Goal: Task Accomplishment & Management: Manage account settings

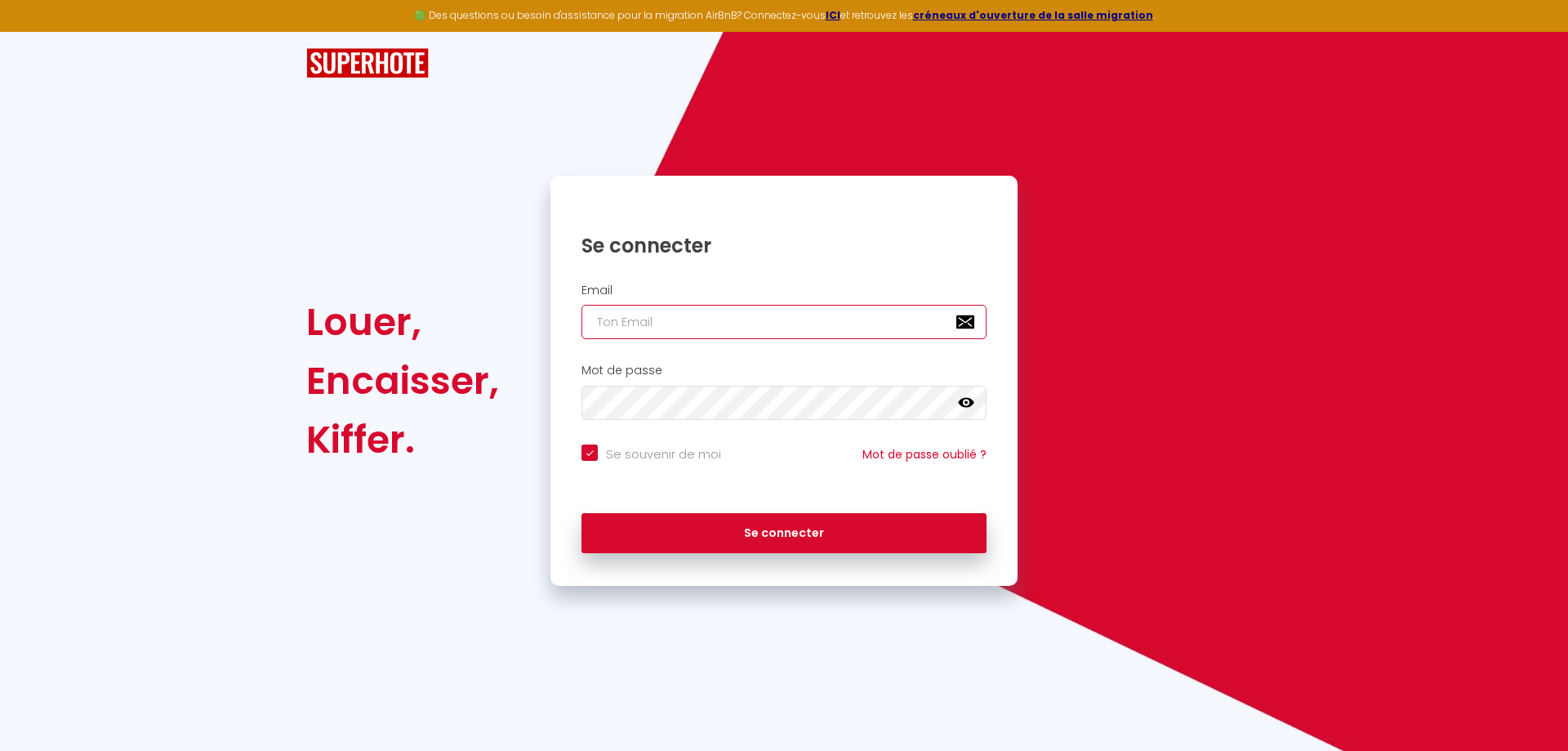
click at [810, 318] on input "email" at bounding box center [784, 322] width 405 height 34
click at [772, 335] on input "email" at bounding box center [784, 322] width 405 height 34
type input "b"
checkbox input "true"
type input "ba"
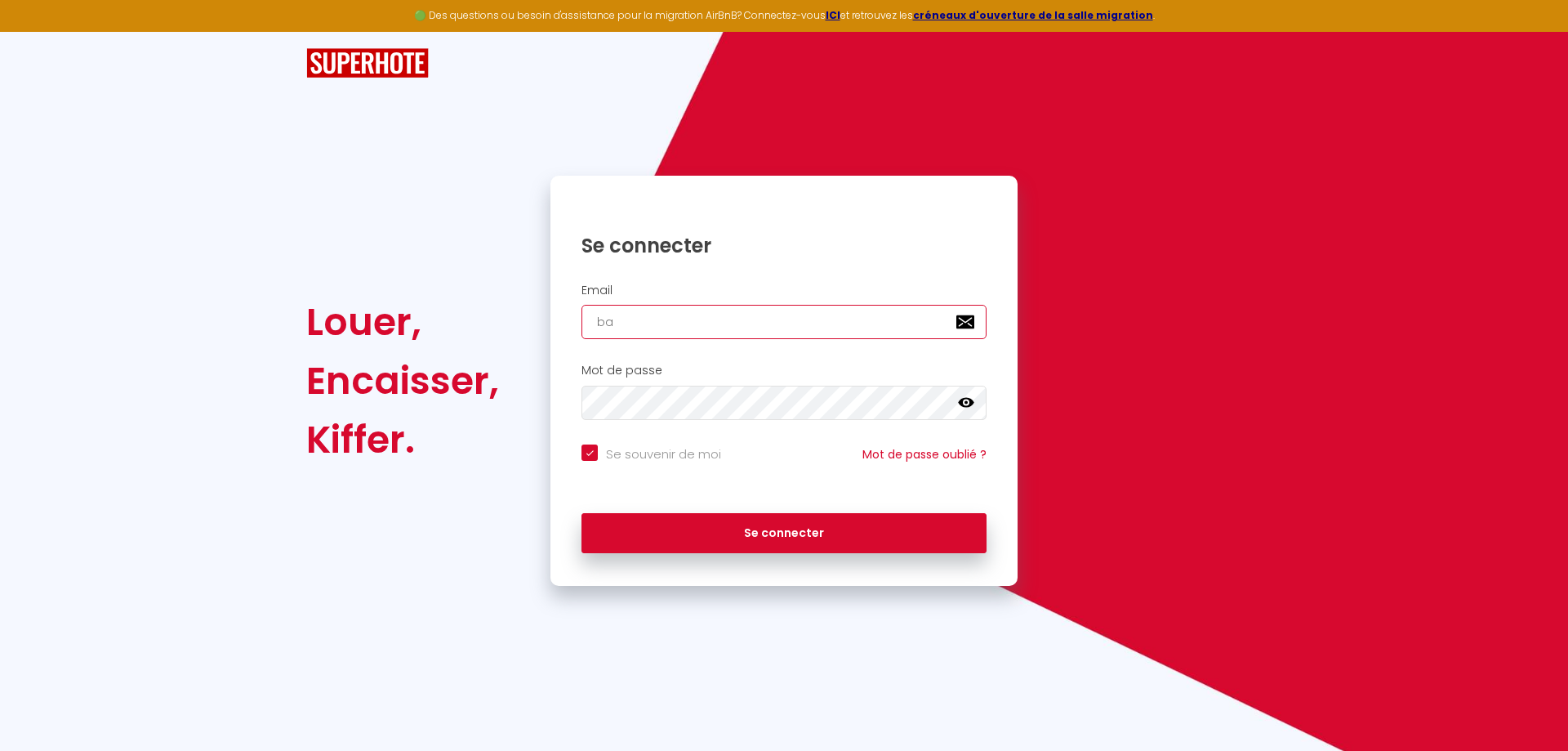
checkbox input "true"
type input "ban"
checkbox input "true"
type input "bano"
checkbox input "true"
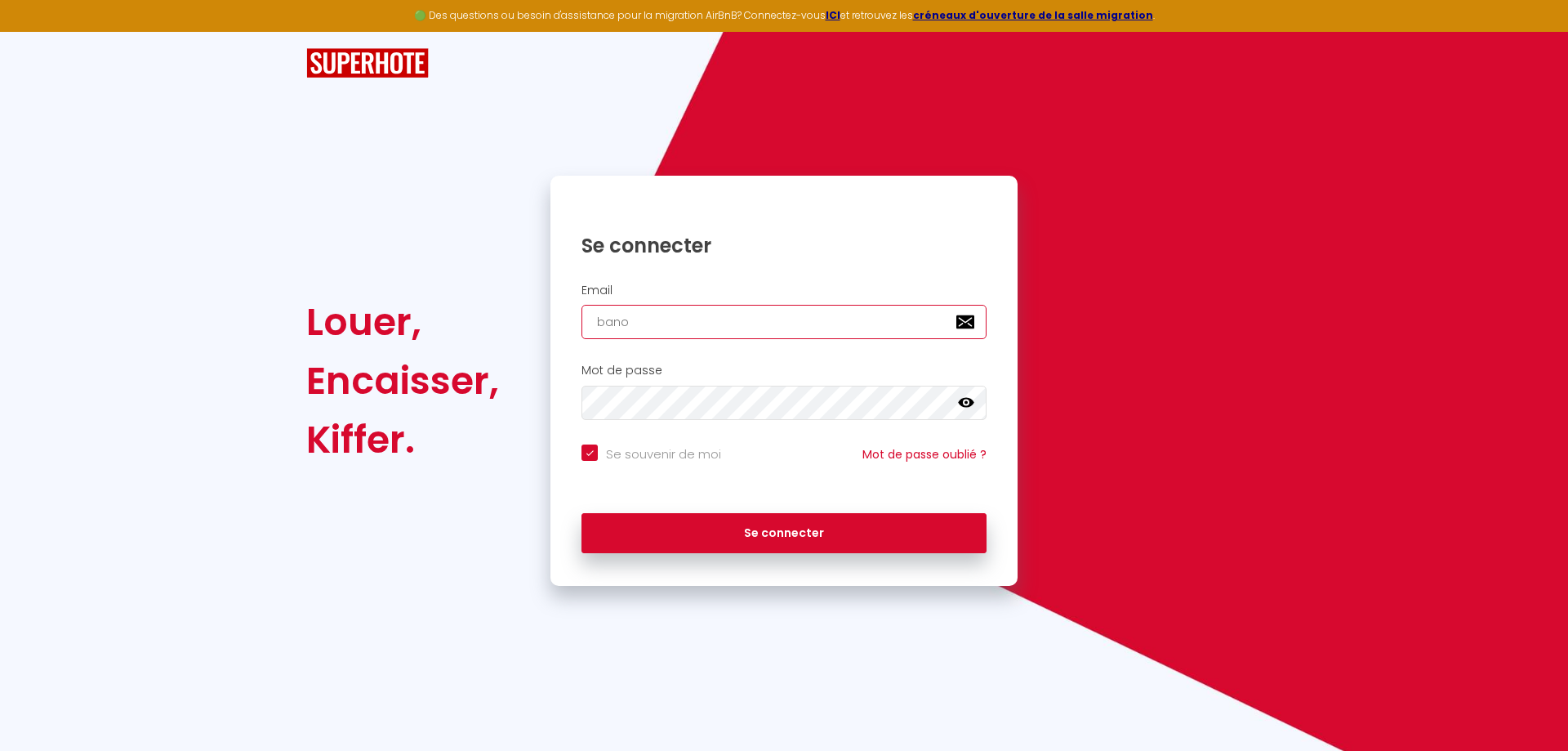
type input "banon"
checkbox input "true"
type input "banond"
checkbox input "true"
type input "banondf"
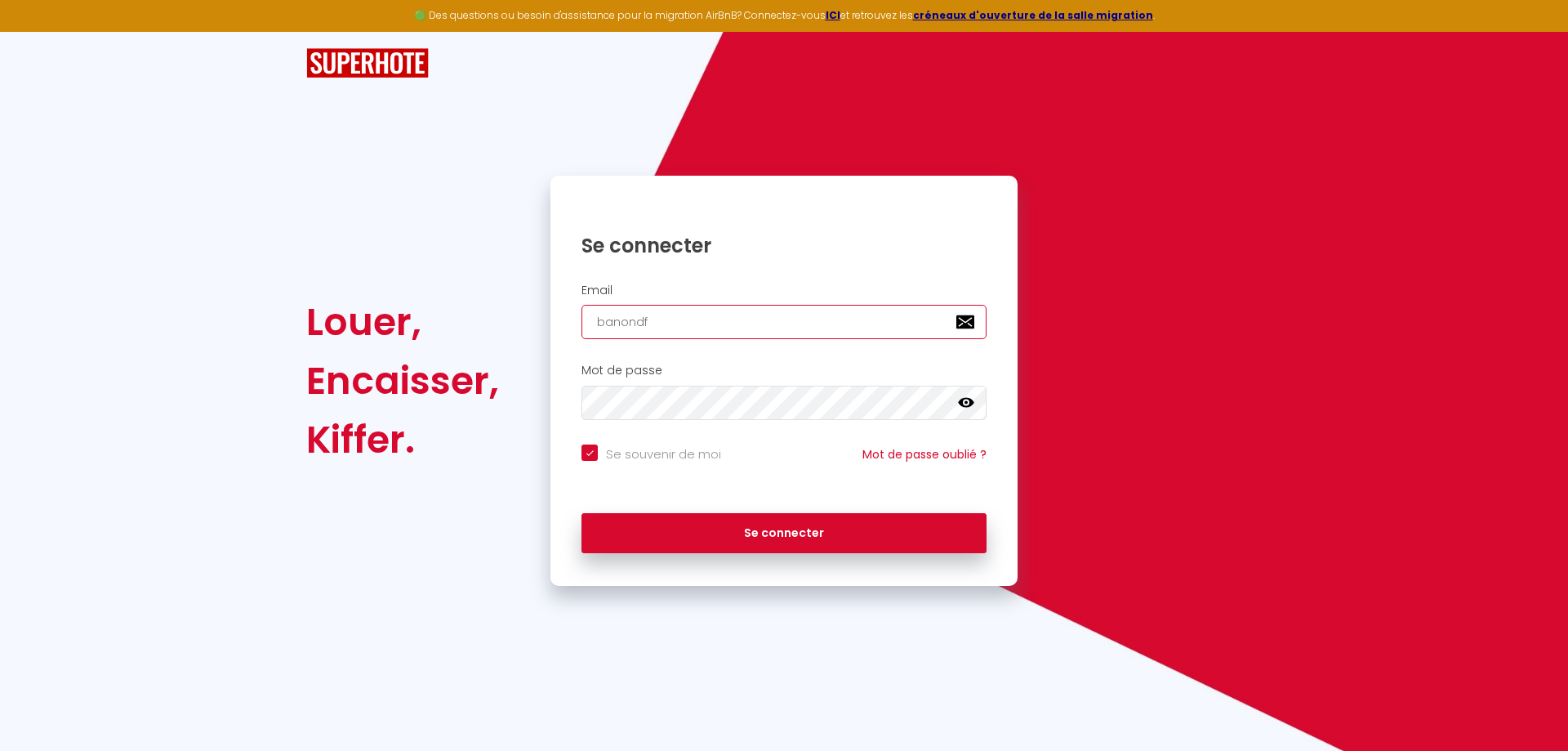
checkbox input "true"
type input "banondfe"
checkbox input "true"
type input "banondfel"
checkbox input "true"
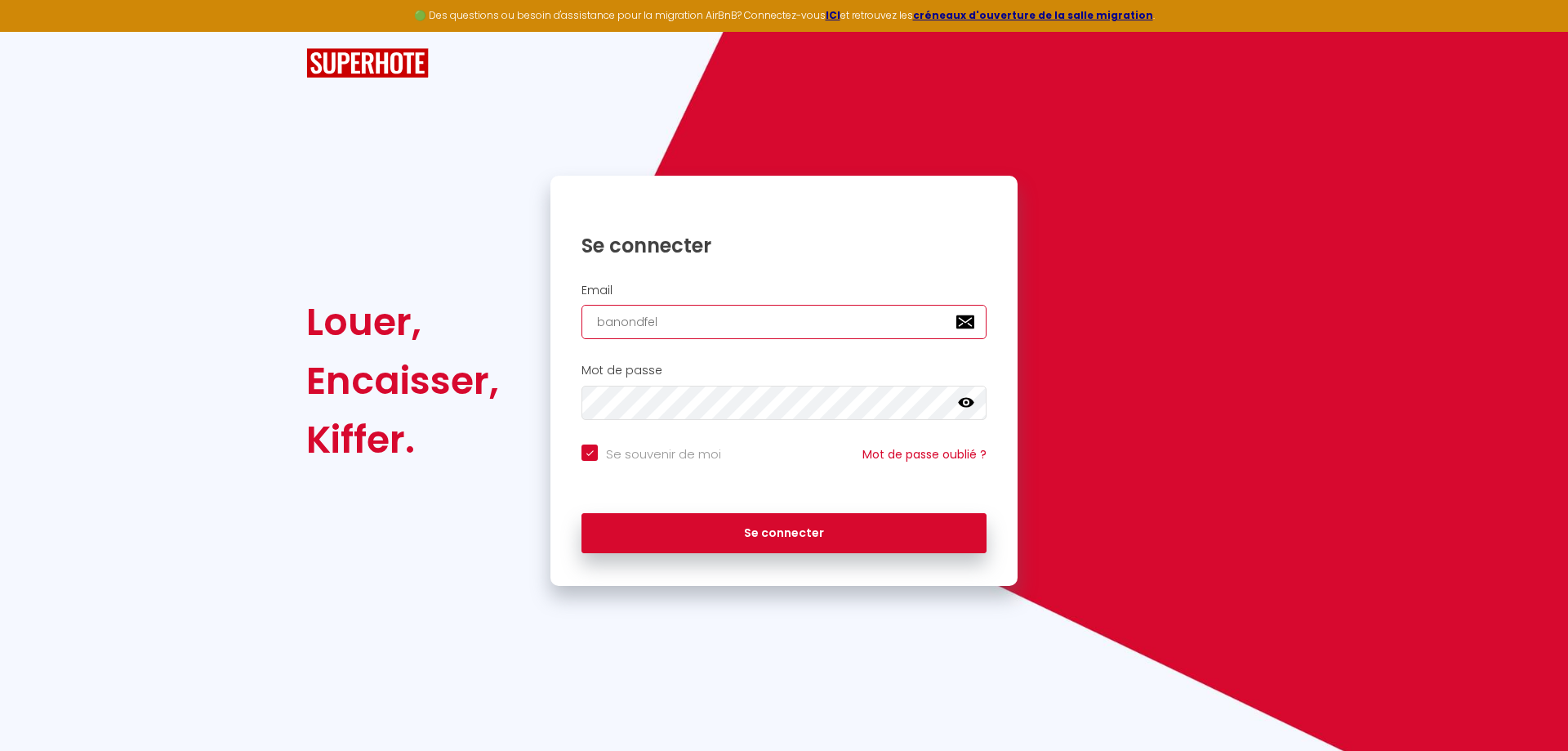
type input "banondfeli"
checkbox input "true"
type input "banondfelix"
checkbox input "true"
type input "banondfelix@"
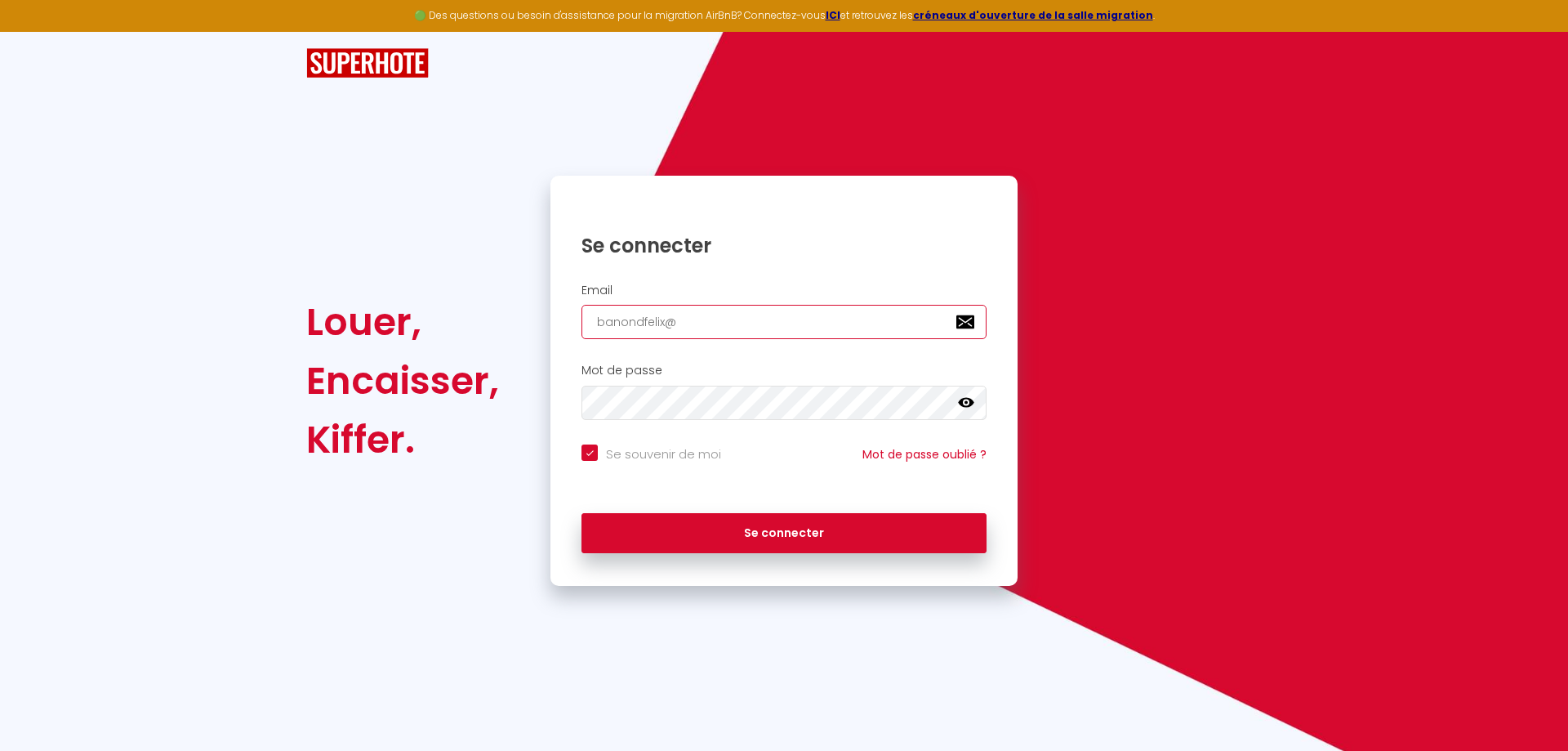
checkbox input "true"
type input "banondfelix@h"
checkbox input "true"
type input "banondfelix@ho"
checkbox input "true"
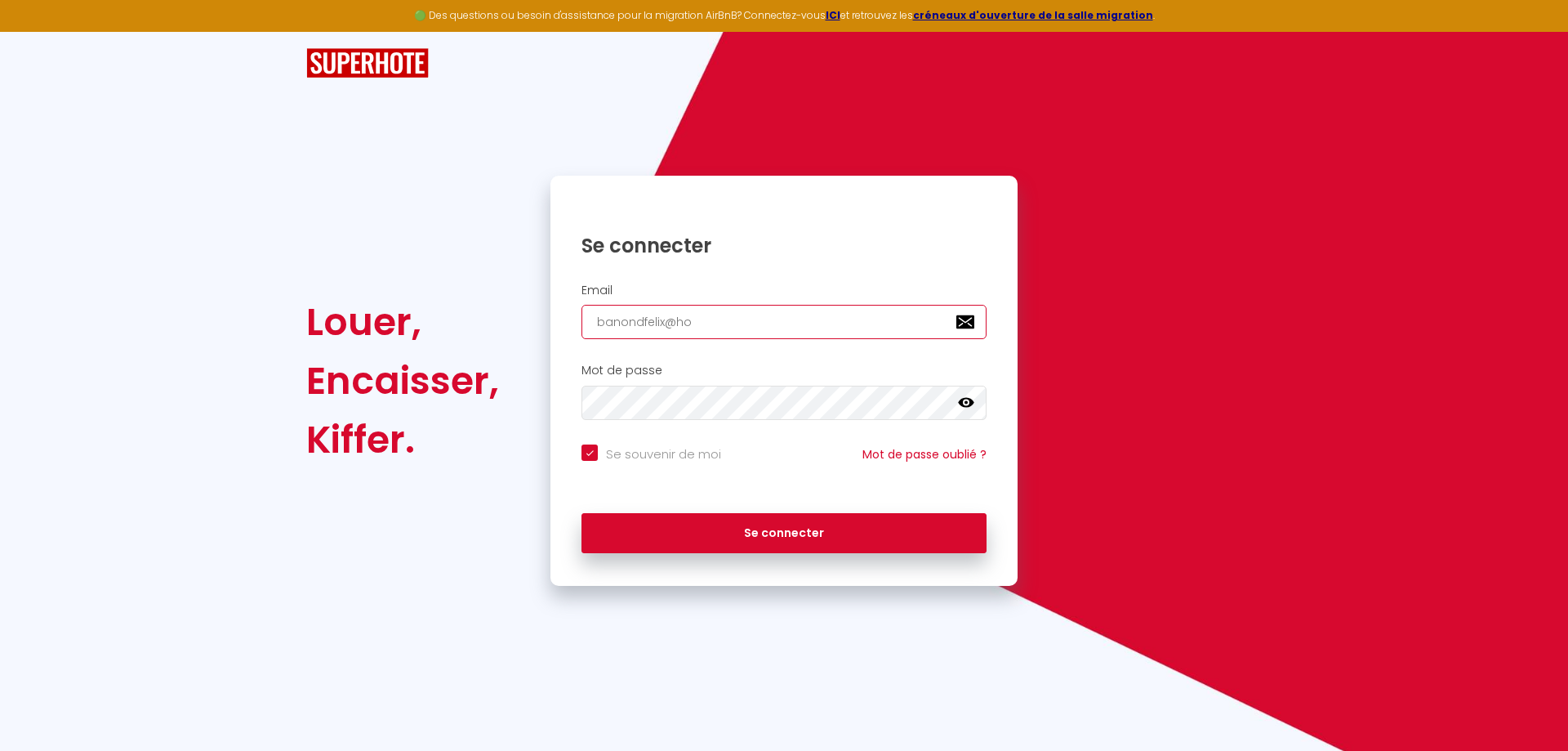
type input "banondfelix@hot"
checkbox input "true"
type input "banondfelix@hotm"
checkbox input "true"
type input "banondfelix@hotma"
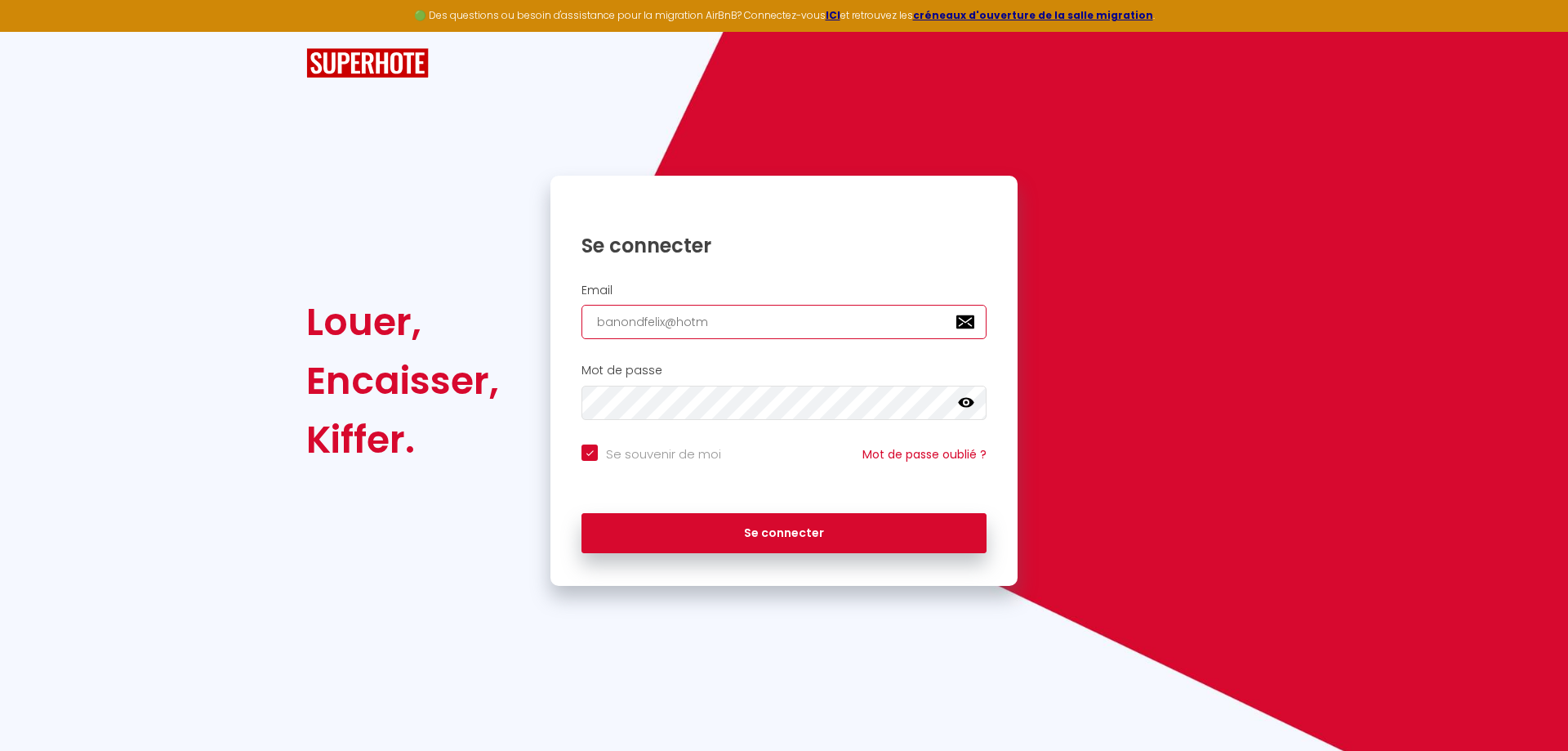
checkbox input "true"
type input "banondfelix@hotmai"
checkbox input "true"
type input "[EMAIL_ADDRESS]"
checkbox input "true"
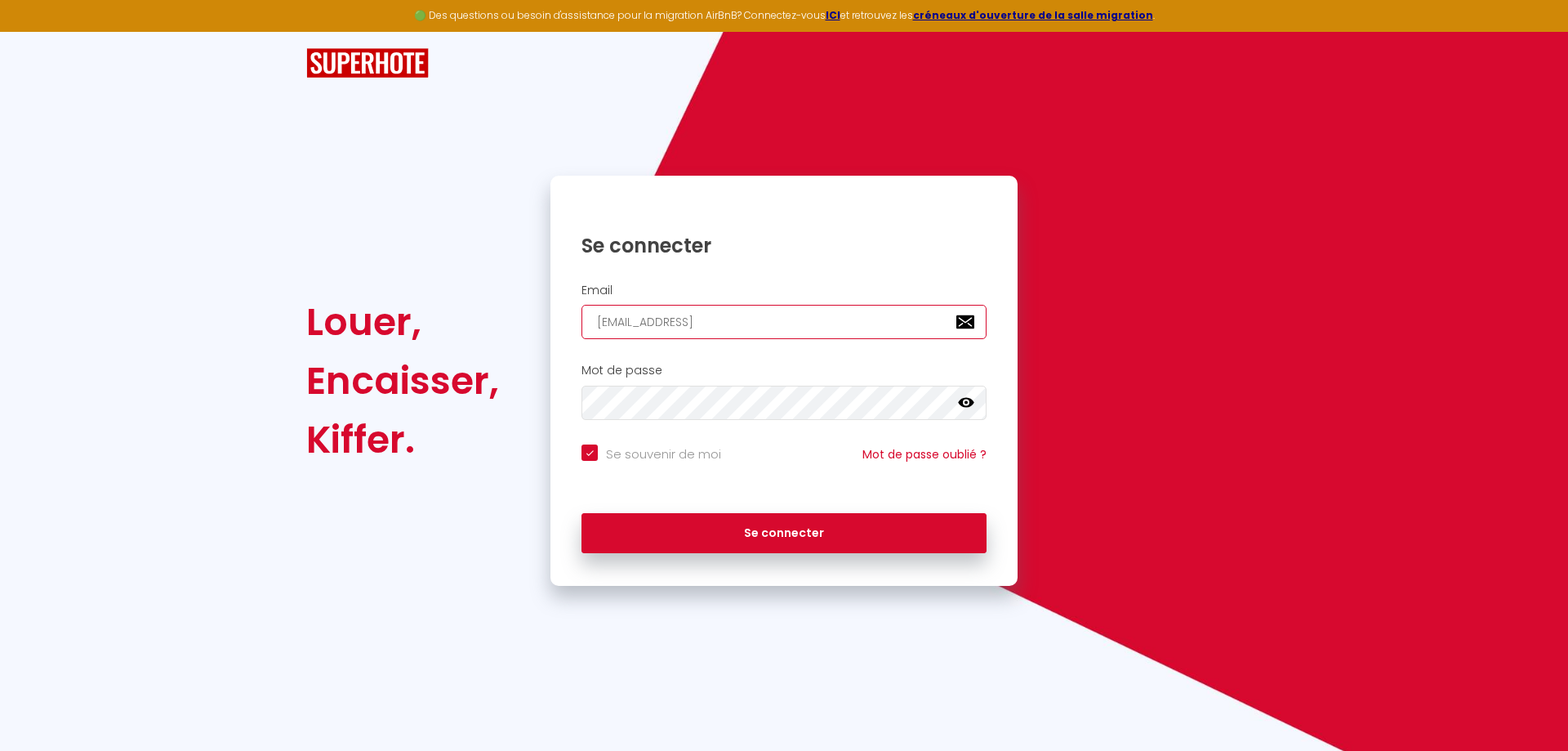
type input "[EMAIL_ADDRESS]."
checkbox input "true"
type input "banondfelix@hotmail.c"
checkbox input "true"
type input "[EMAIL_ADDRESS][DOMAIN_NAME]"
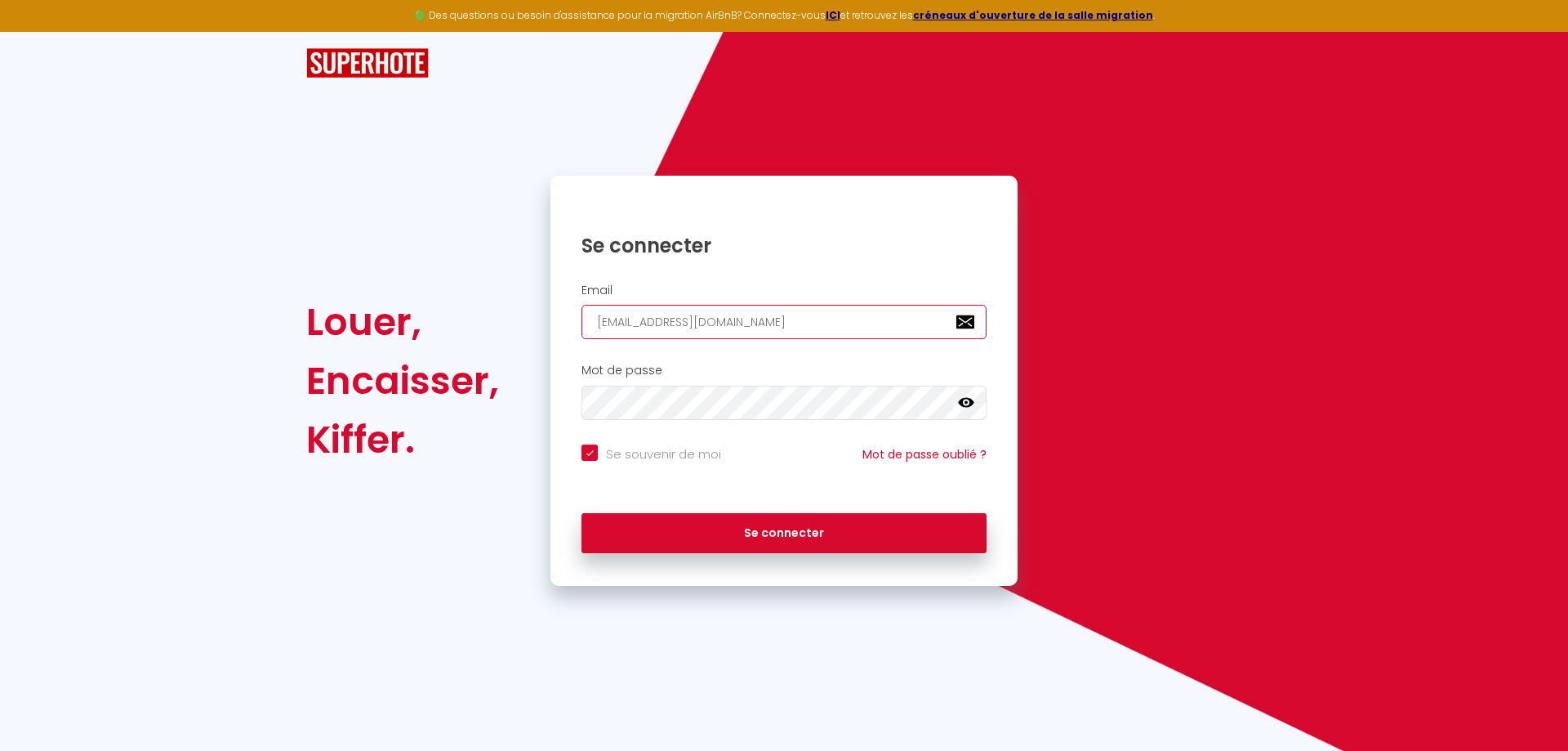
checkbox input "true"
type input "[EMAIL_ADDRESS][DOMAIN_NAME]"
checkbox input "true"
type input "[EMAIL_ADDRESS][DOMAIN_NAME]"
click at [970, 406] on icon at bounding box center [966, 403] width 16 height 10
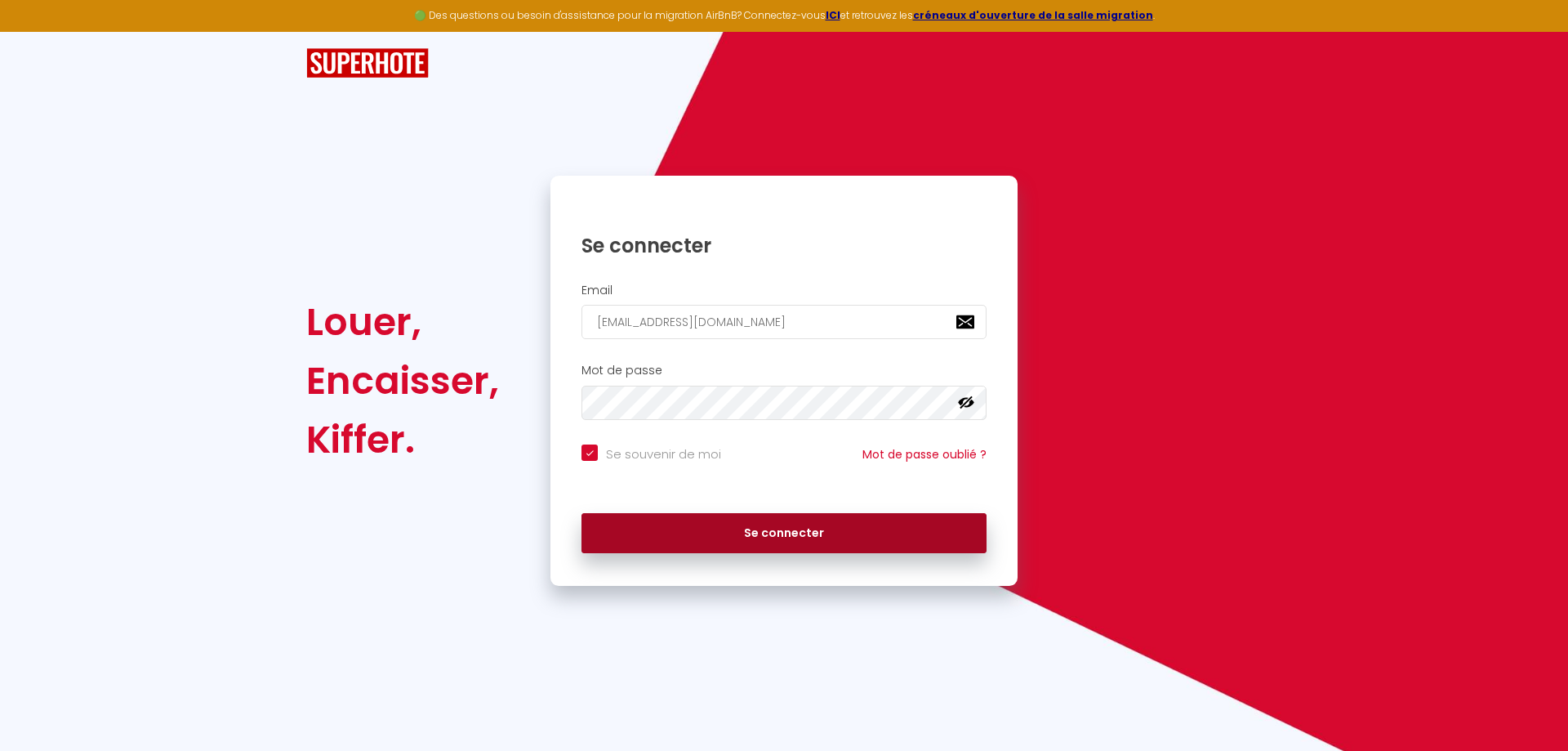
click at [707, 538] on button "Se connecter" at bounding box center [784, 534] width 405 height 41
checkbox input "true"
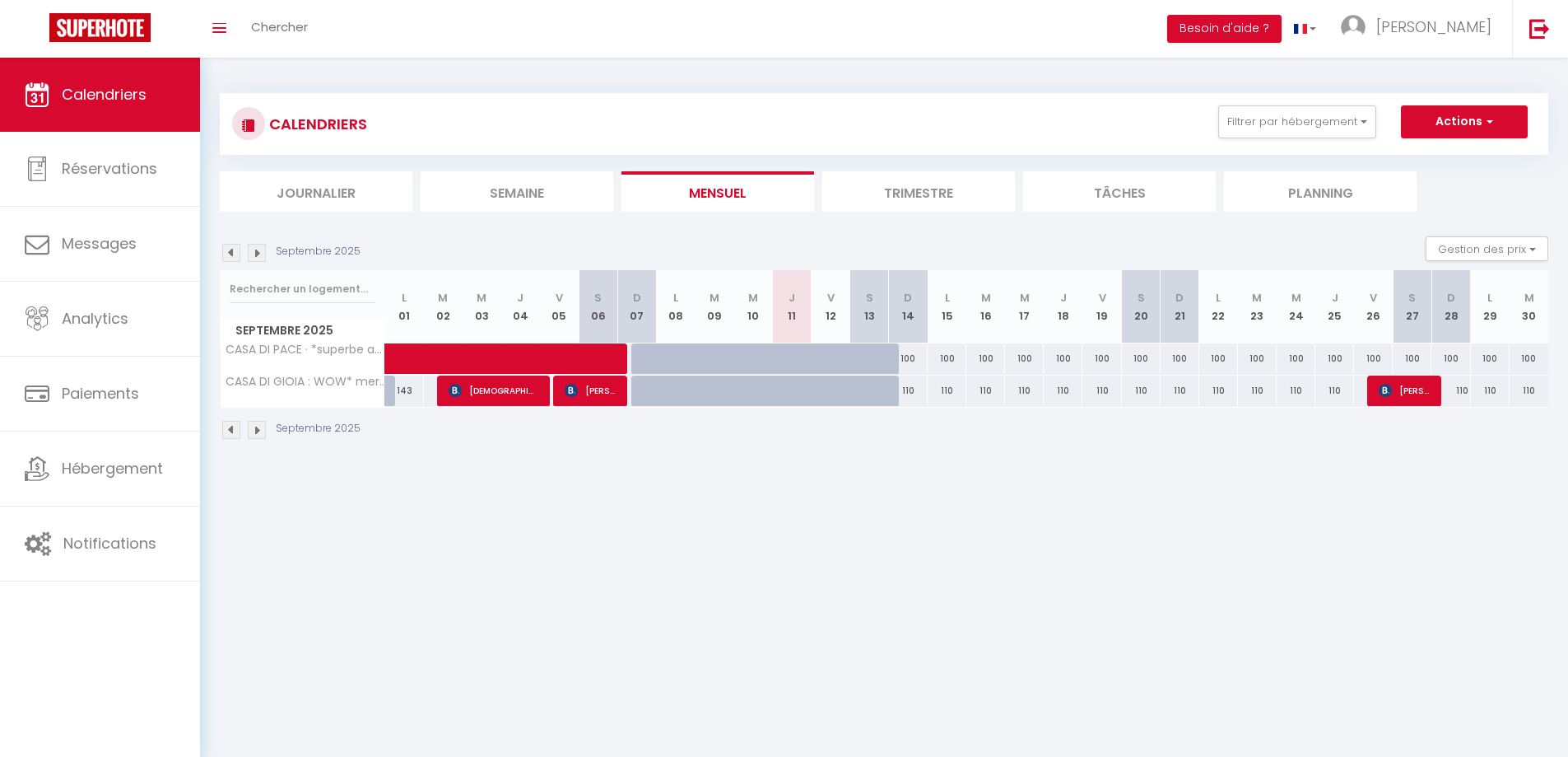
click at [912, 203] on li "Trimestre" at bounding box center [919, 191] width 193 height 40
